Goal: Task Accomplishment & Management: Use online tool/utility

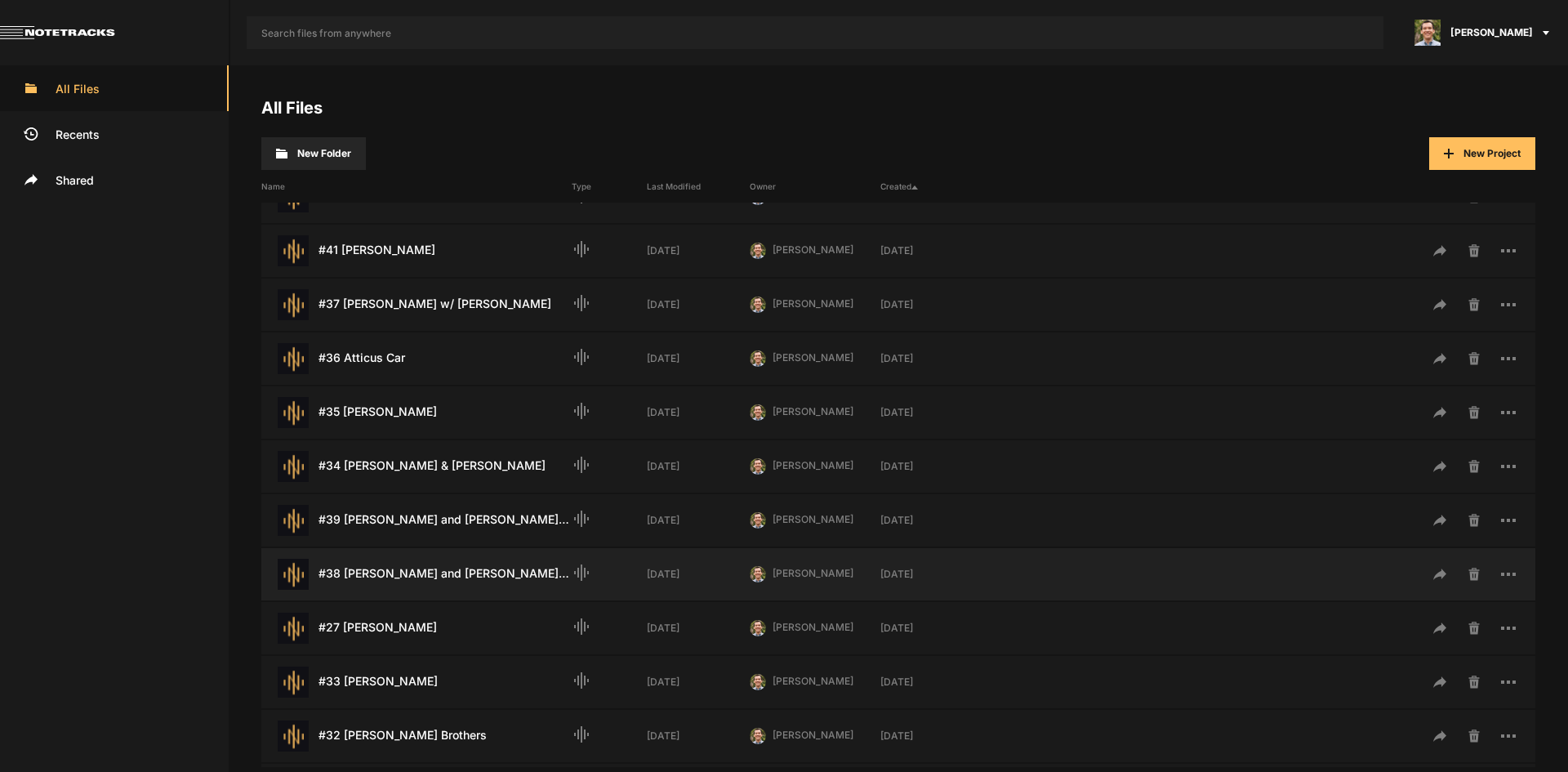
scroll to position [490, 0]
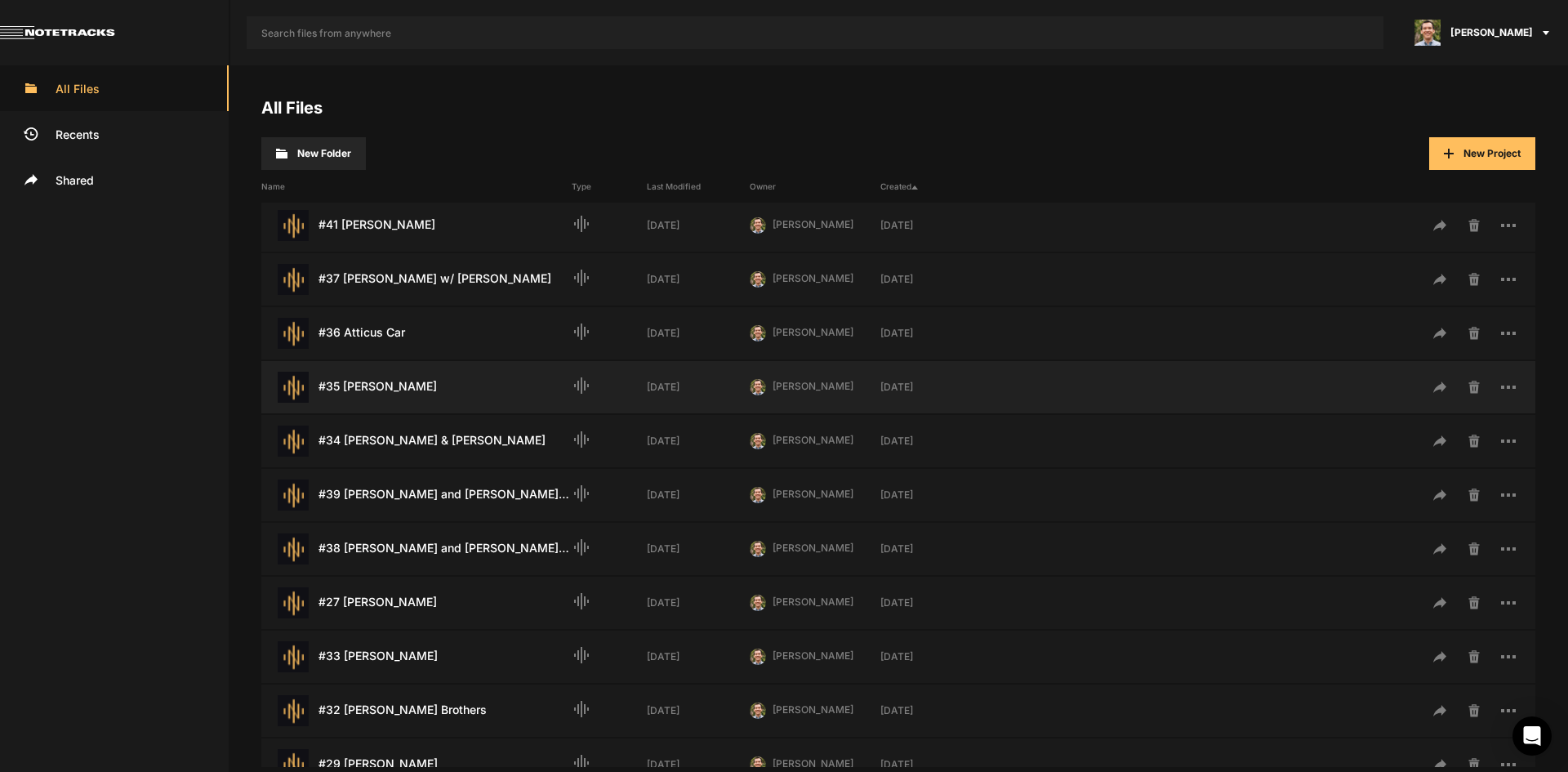
click at [372, 376] on div "#35 [PERSON_NAME] Last Modified: [DATE]" at bounding box center [416, 387] width 310 height 31
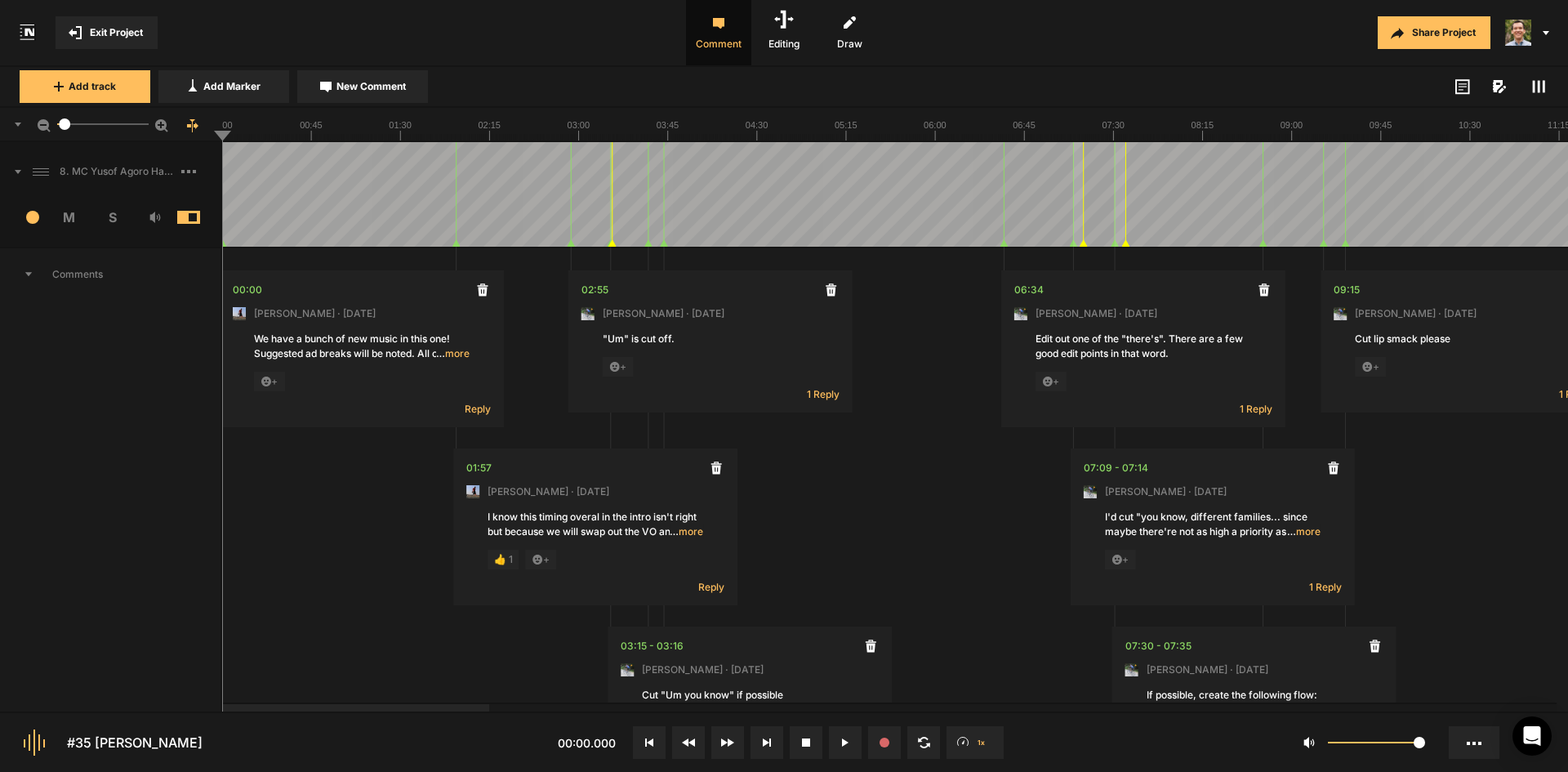
click at [428, 135] on line at bounding box center [428, 137] width 0 height 7
click at [539, 138] on line at bounding box center [539, 137] width 0 height 7
click at [507, 139] on line at bounding box center [507, 137] width 0 height 7
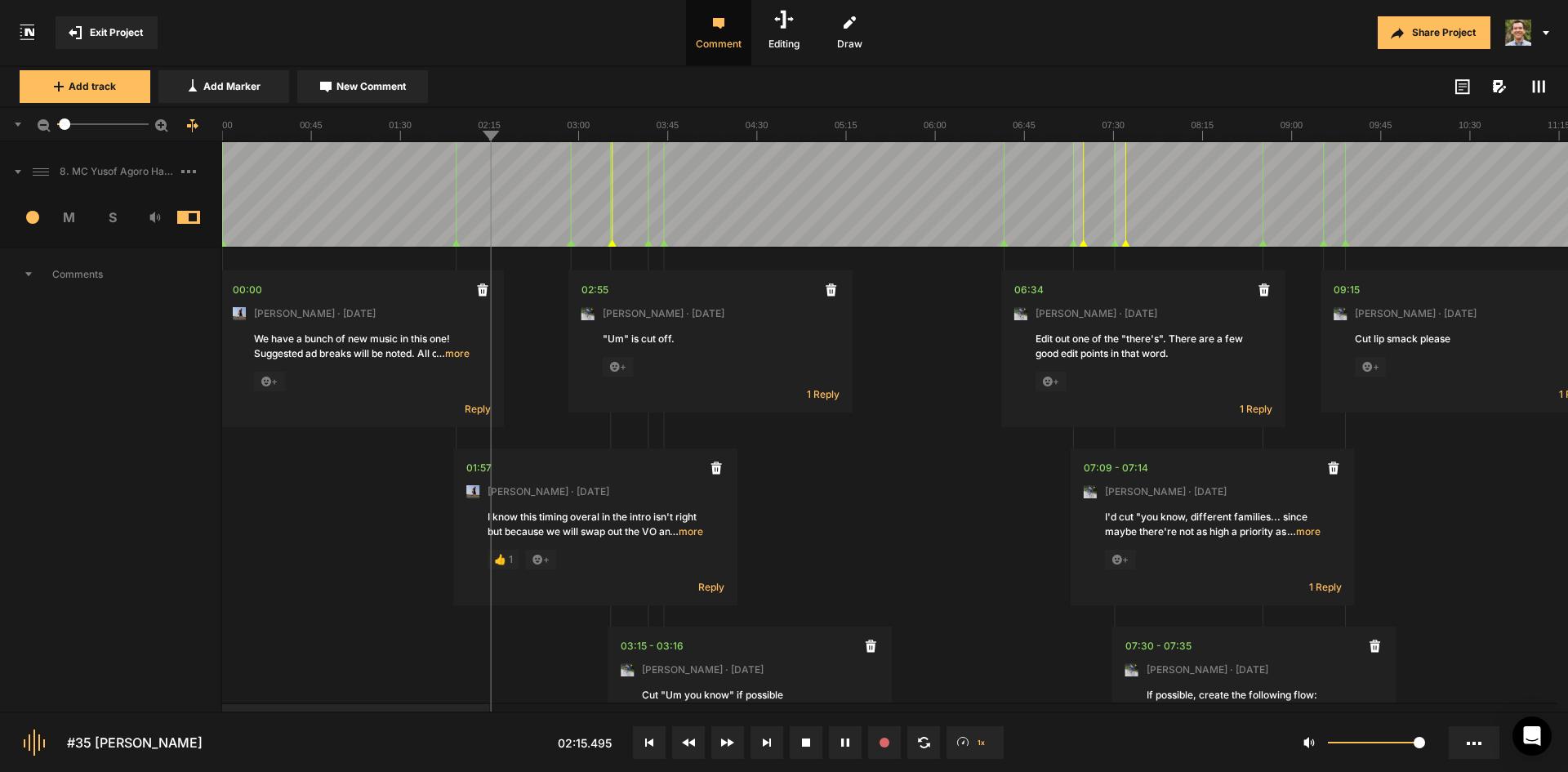
click at [789, 139] on line at bounding box center [789, 137] width 0 height 7
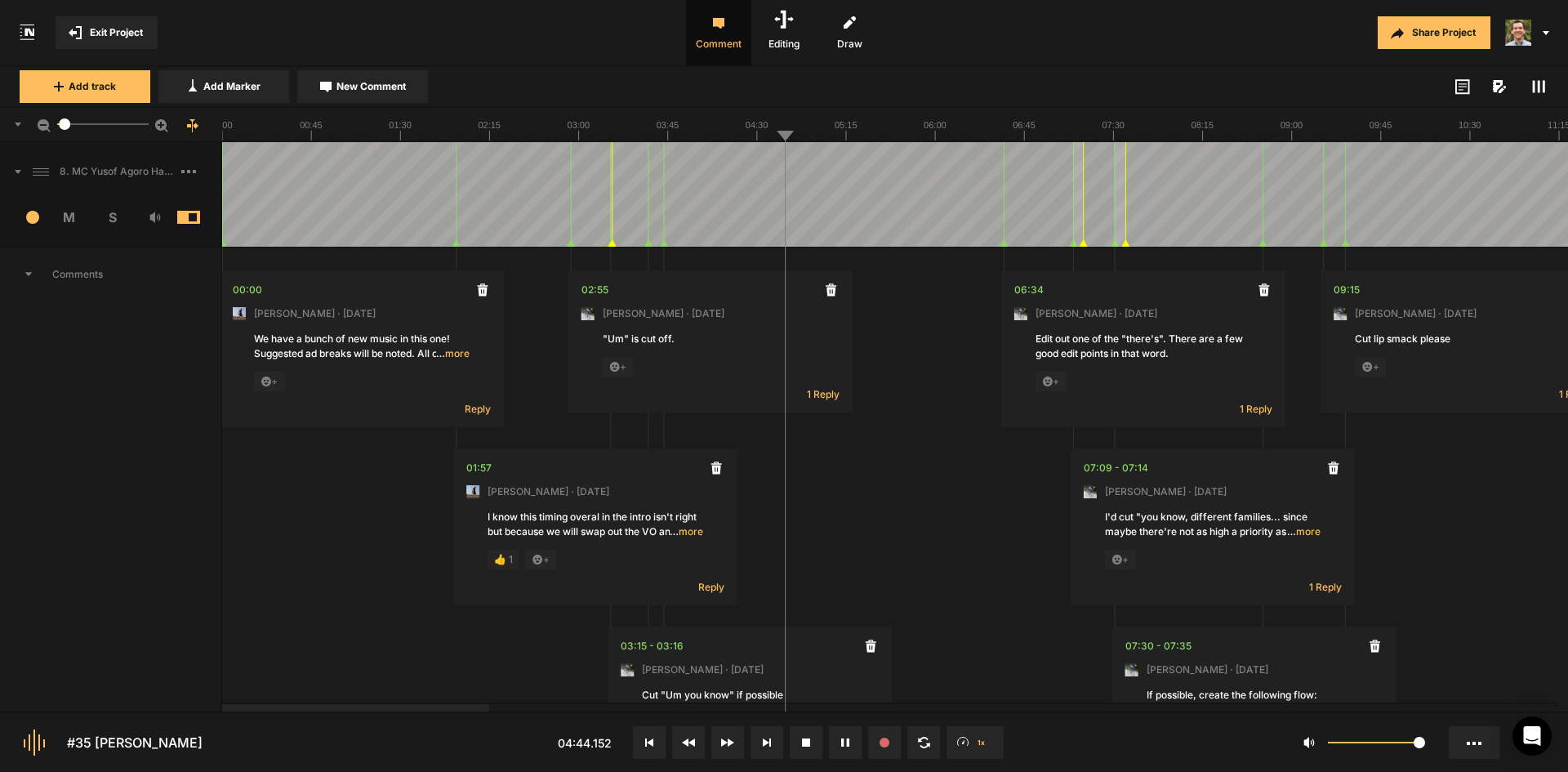
click at [790, 135] on line at bounding box center [790, 137] width 0 height 7
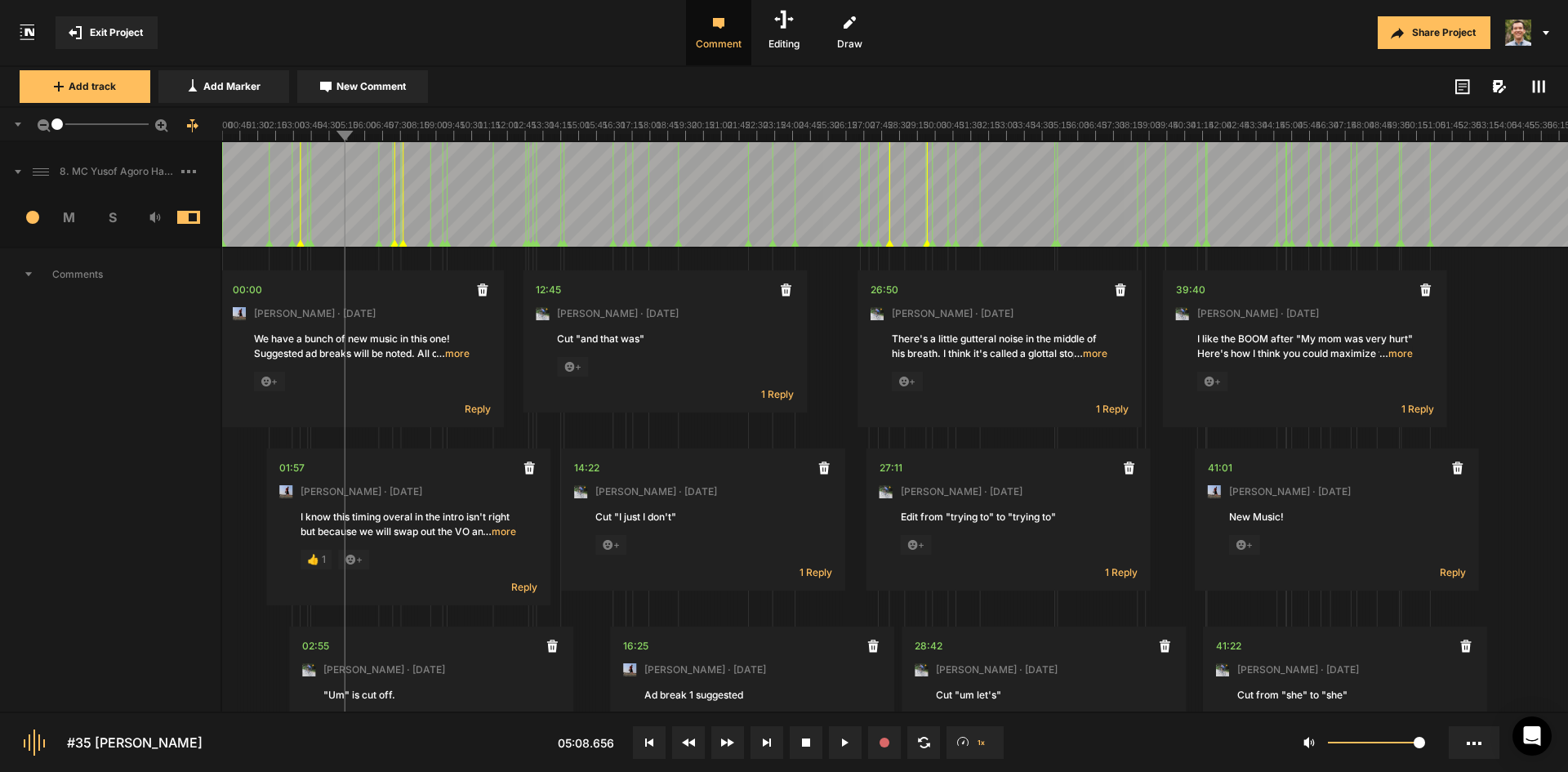
drag, startPoint x: 63, startPoint y: 126, endPoint x: 0, endPoint y: 117, distance: 63.6
click at [0, 117] on div "1" at bounding box center [111, 124] width 222 height 34
click at [746, 132] on rect at bounding box center [894, 123] width 1346 height 32
click at [789, 135] on line at bounding box center [789, 137] width 0 height 7
click at [794, 139] on line at bounding box center [794, 137] width 0 height 7
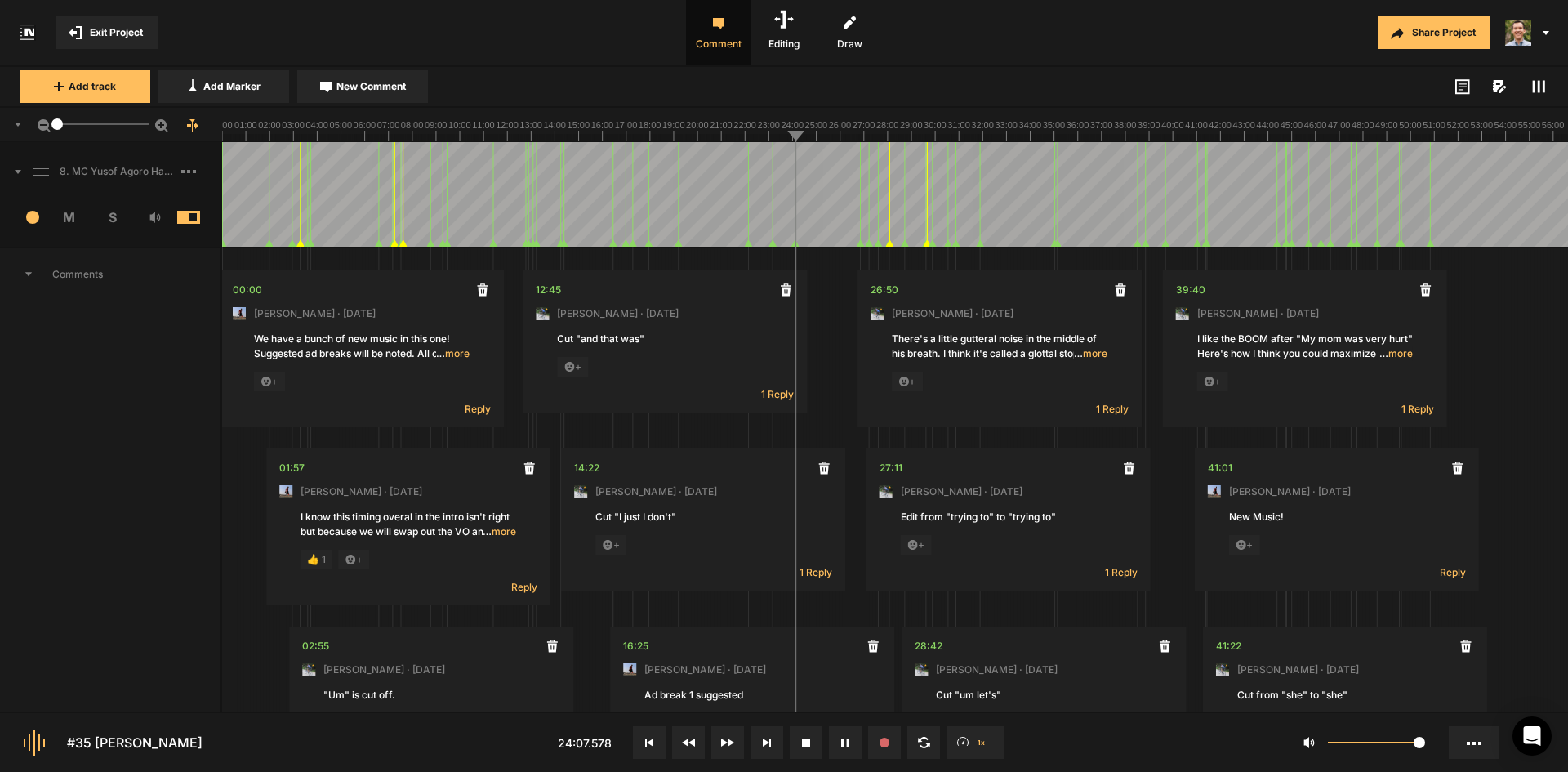
click at [164, 122] on icon at bounding box center [162, 126] width 13 height 13
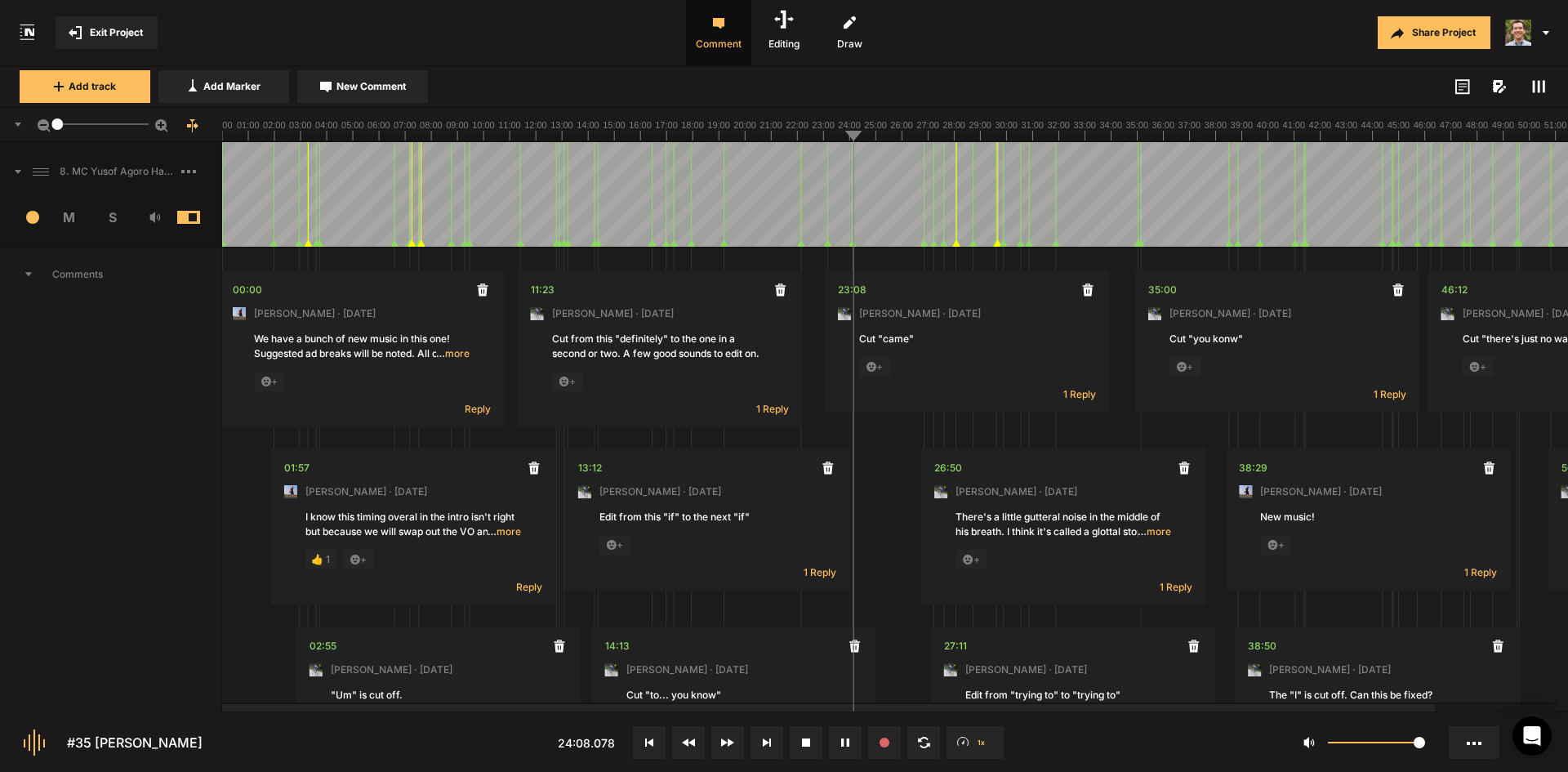
click at [164, 122] on icon at bounding box center [162, 126] width 13 height 13
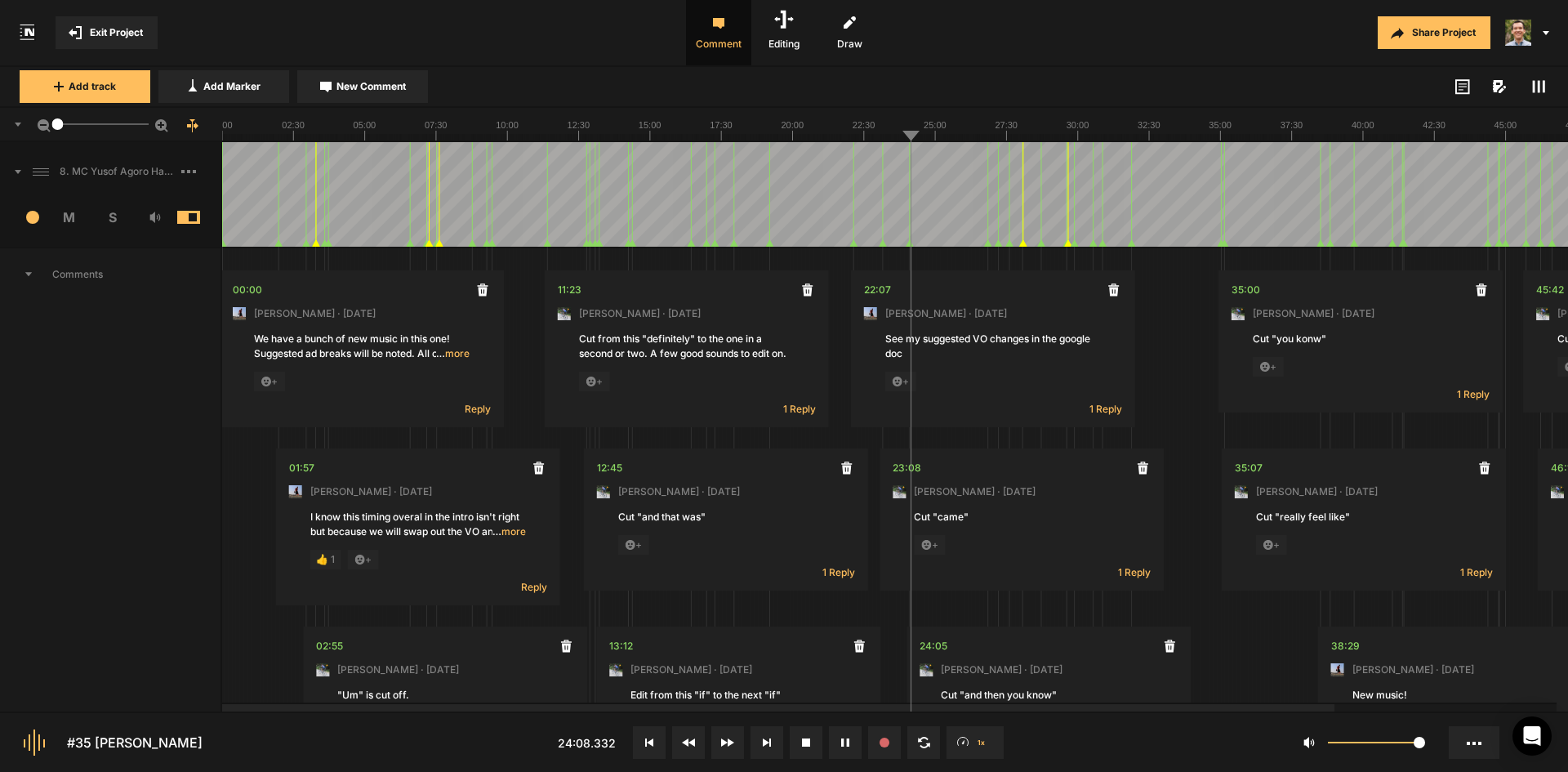
click at [164, 122] on icon at bounding box center [162, 126] width 13 height 13
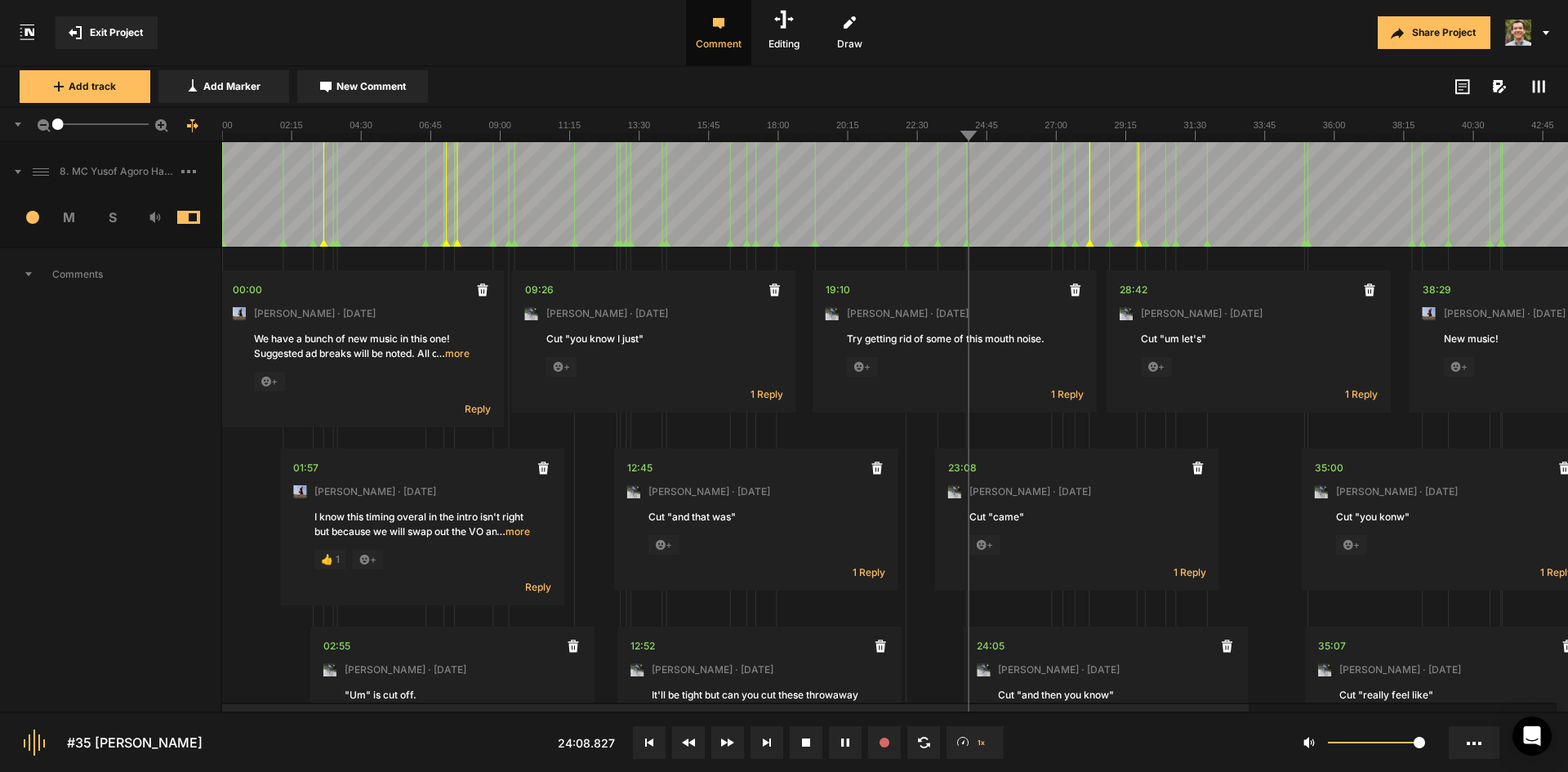
click at [164, 122] on icon at bounding box center [162, 126] width 13 height 13
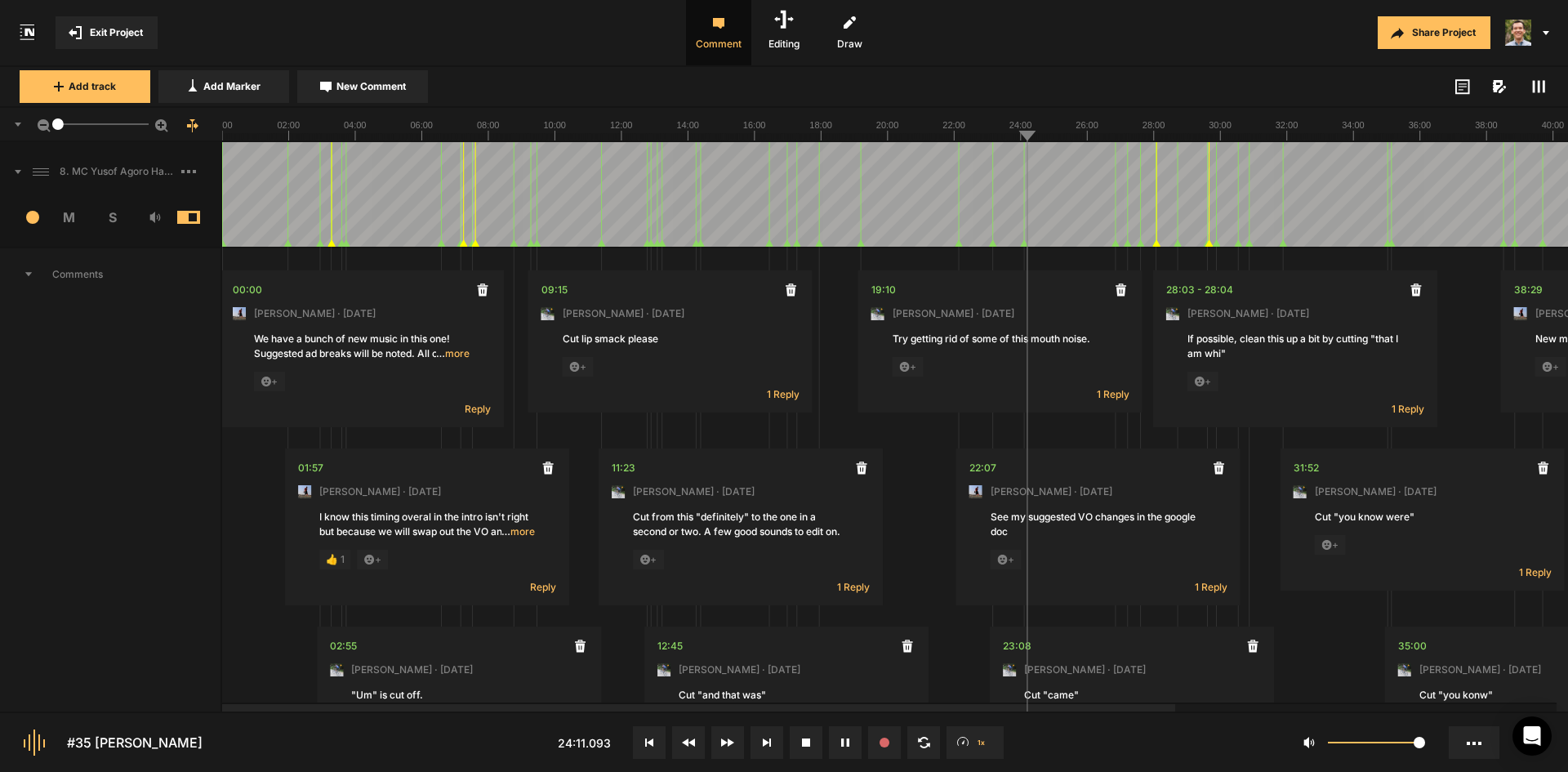
click at [1031, 137] on line at bounding box center [1031, 137] width 0 height 7
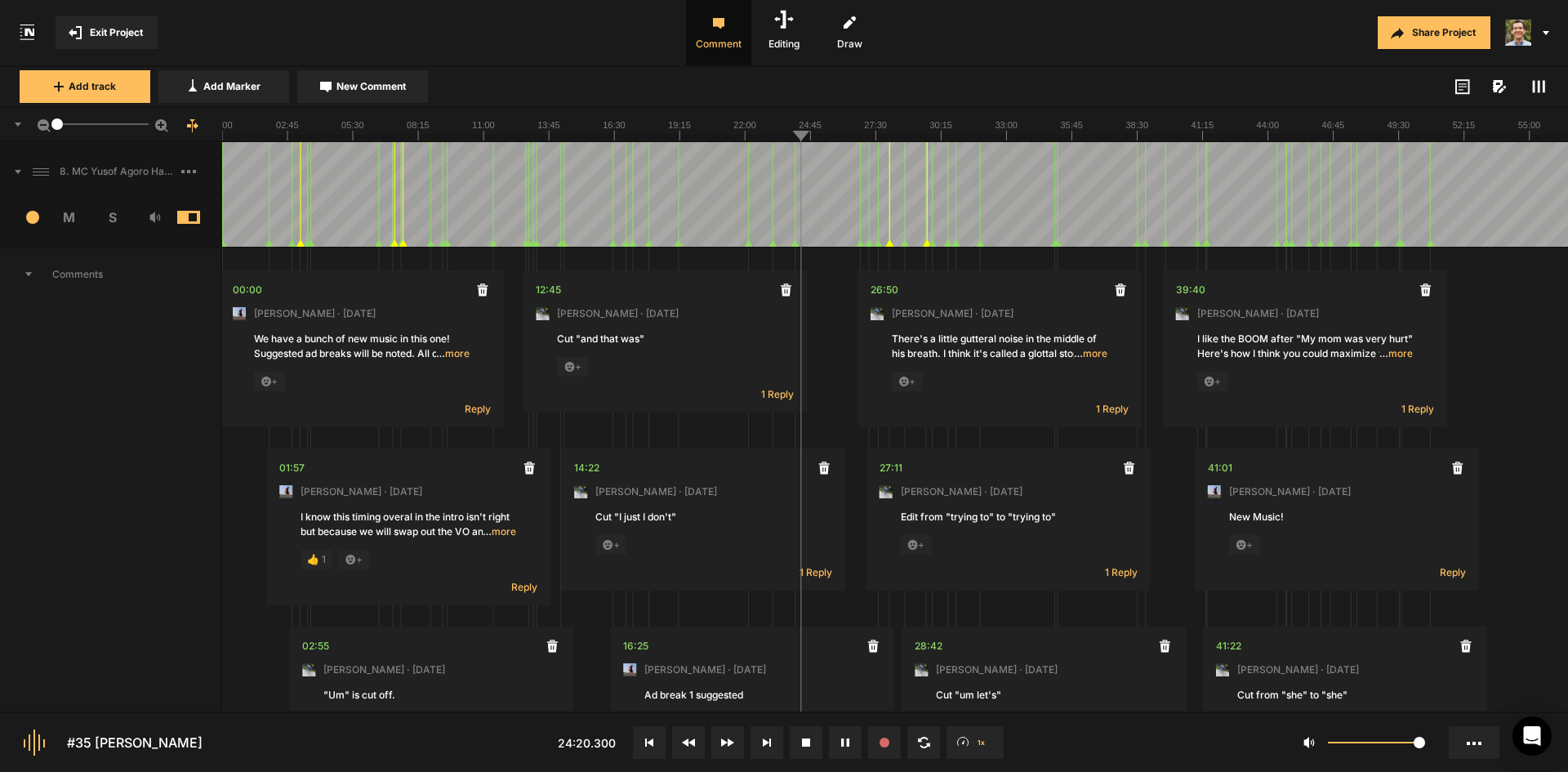
click at [161, 128] on icon at bounding box center [162, 126] width 13 height 13
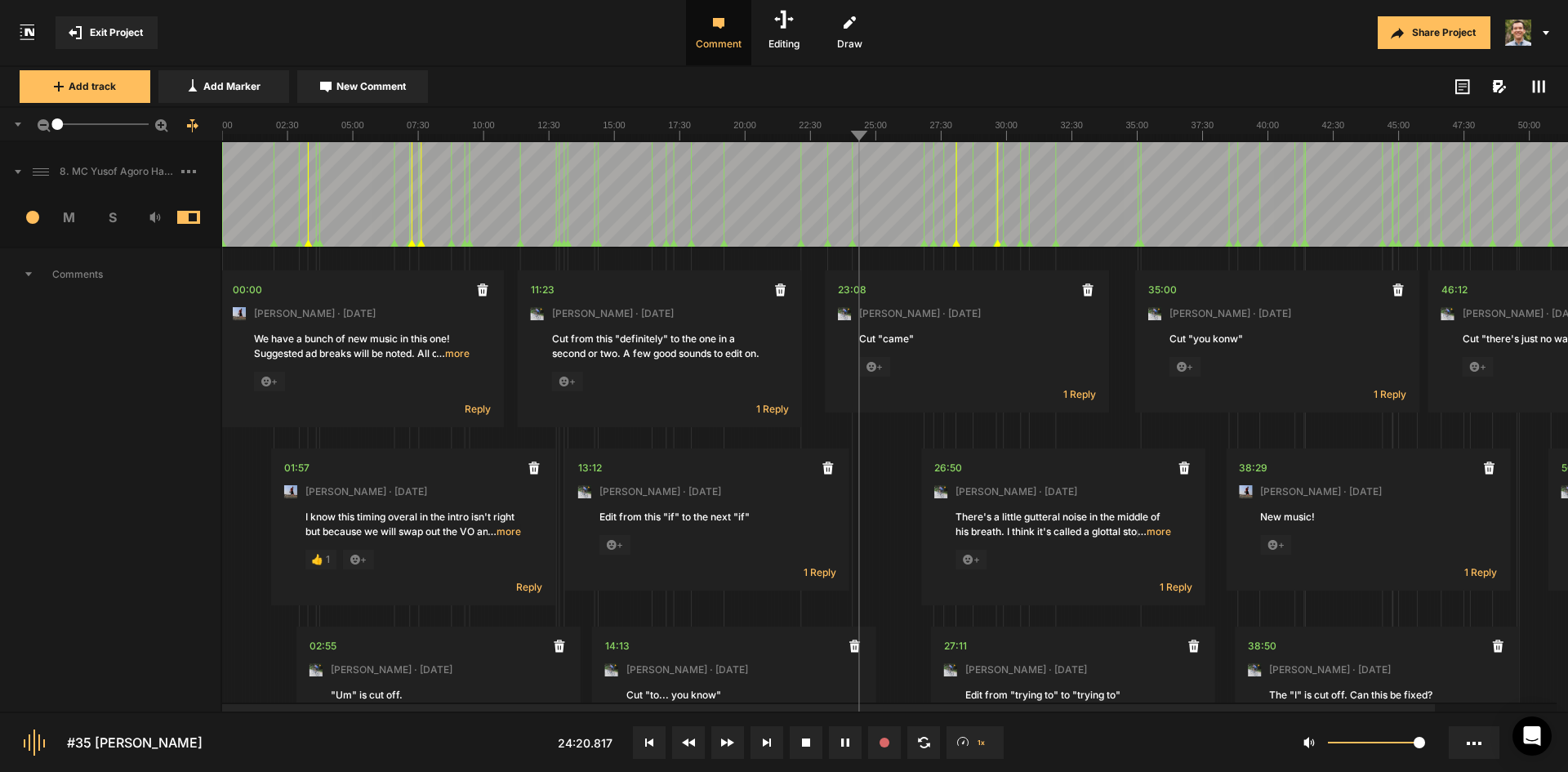
click at [161, 128] on icon at bounding box center [162, 126] width 13 height 13
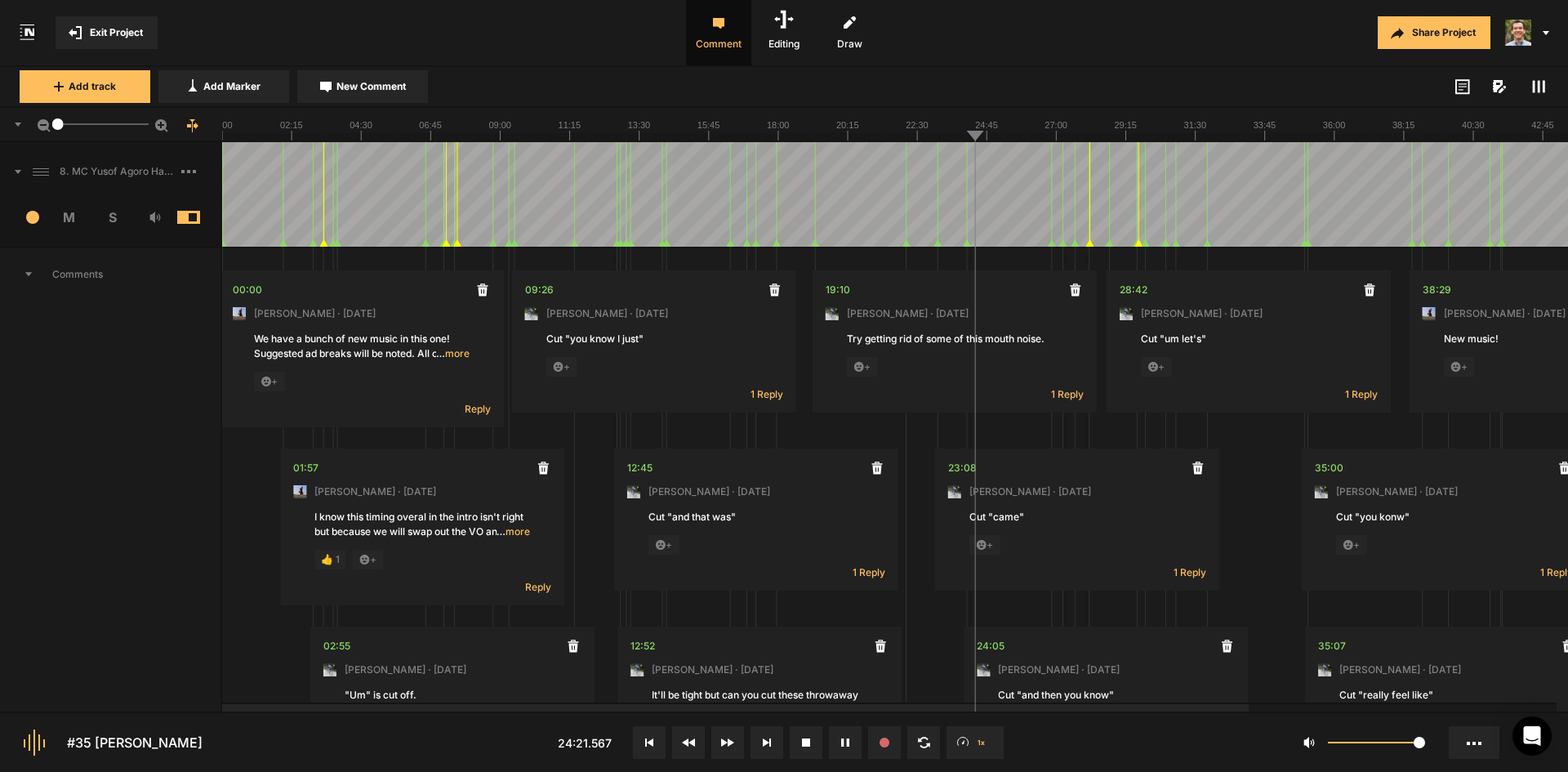
click at [161, 128] on icon at bounding box center [162, 126] width 13 height 13
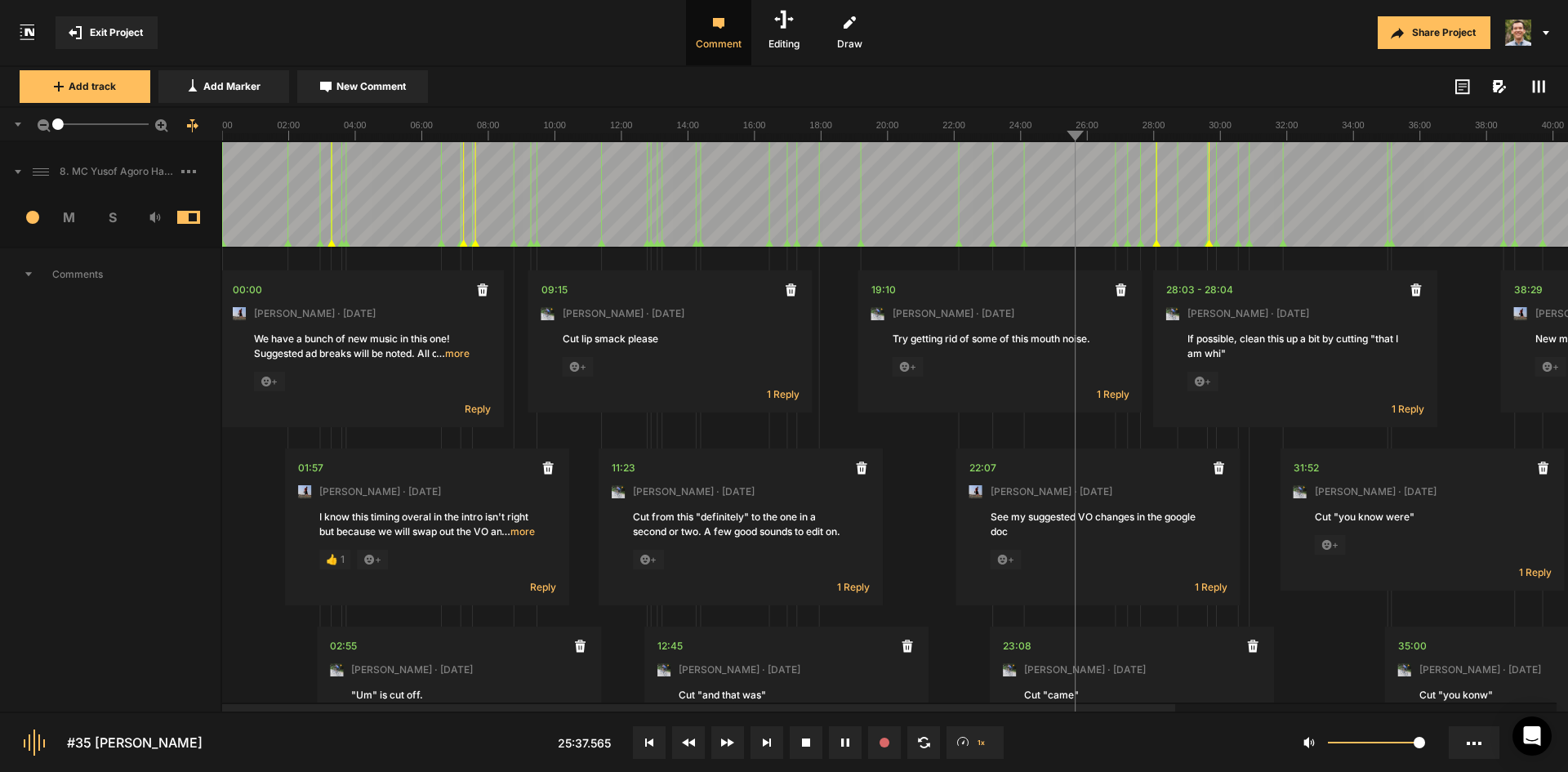
click at [1120, 71] on div "Add track Add Marker New Comment Color: Tags:" at bounding box center [784, 87] width 1568 height 41
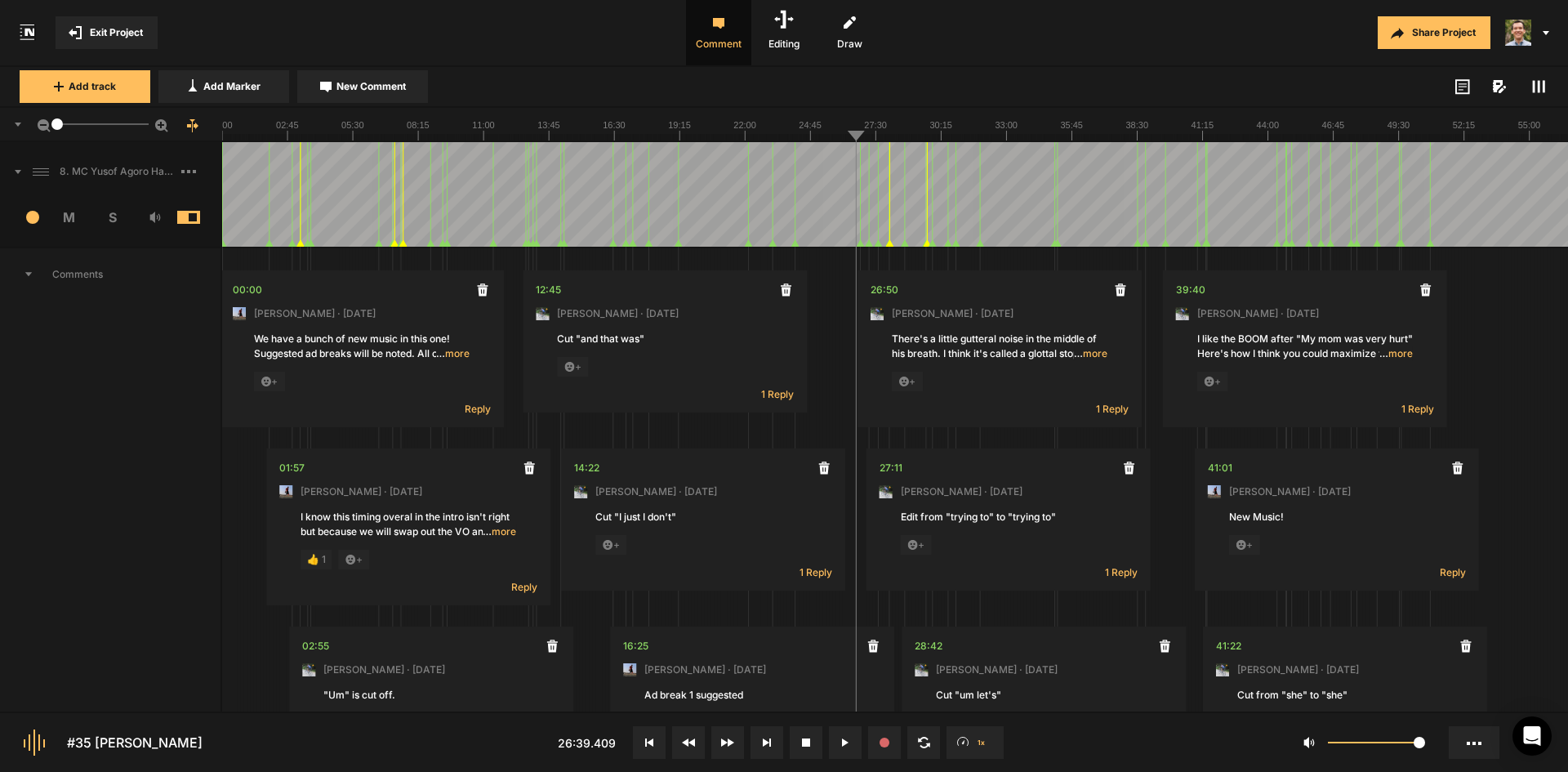
click at [953, 137] on line at bounding box center [953, 137] width 0 height 7
click at [947, 139] on line at bounding box center [947, 137] width 0 height 7
click at [1143, 52] on div "Share Project" at bounding box center [1241, 32] width 654 height 65
click at [1189, 132] on rect at bounding box center [894, 123] width 1346 height 32
click at [1196, 138] on line at bounding box center [1196, 137] width 0 height 7
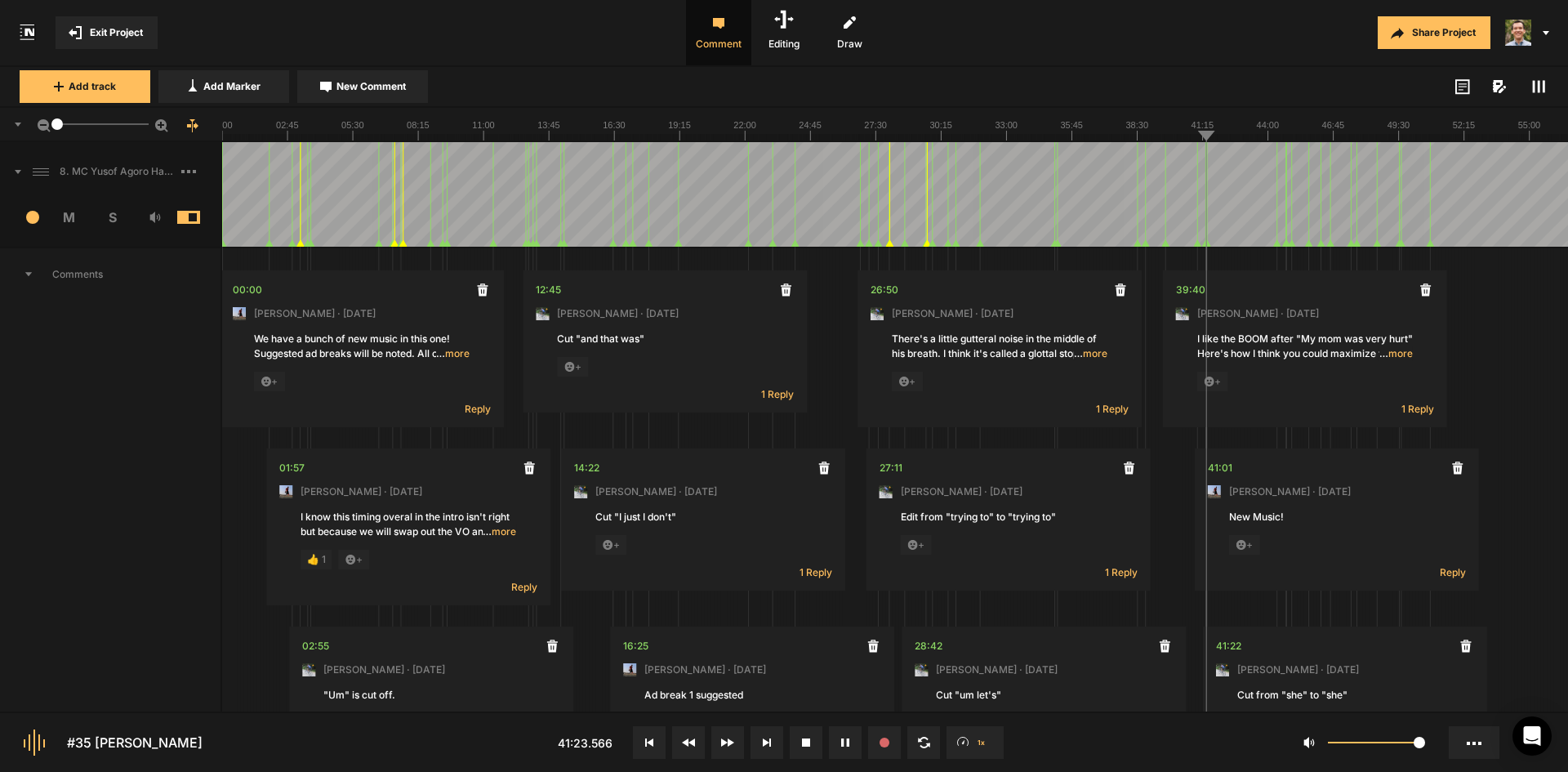
click at [1187, 749] on div "1" at bounding box center [1307, 742] width 483 height 39
